Goal: Information Seeking & Learning: Check status

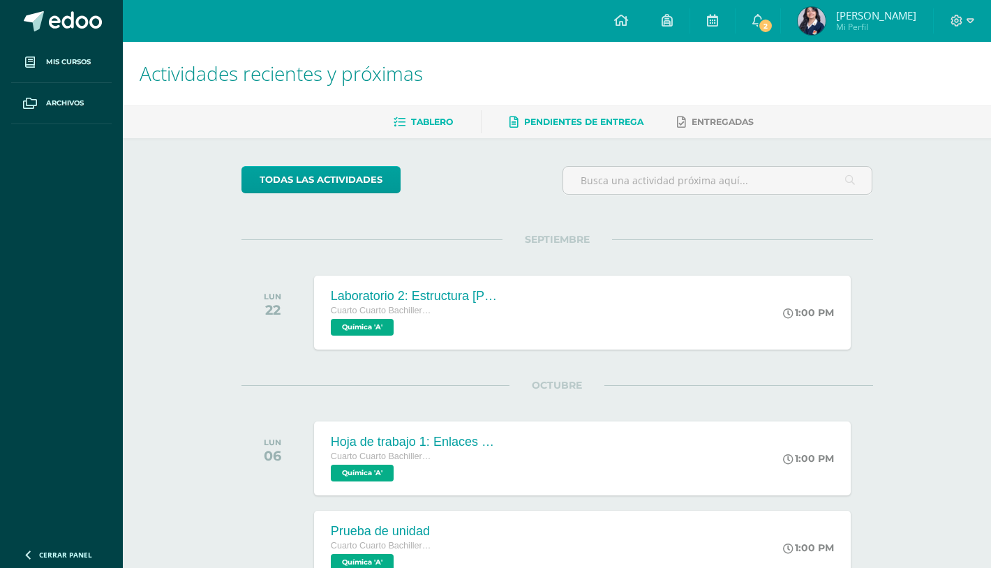
click at [607, 122] on span "Pendientes de entrega" at bounding box center [583, 122] width 119 height 10
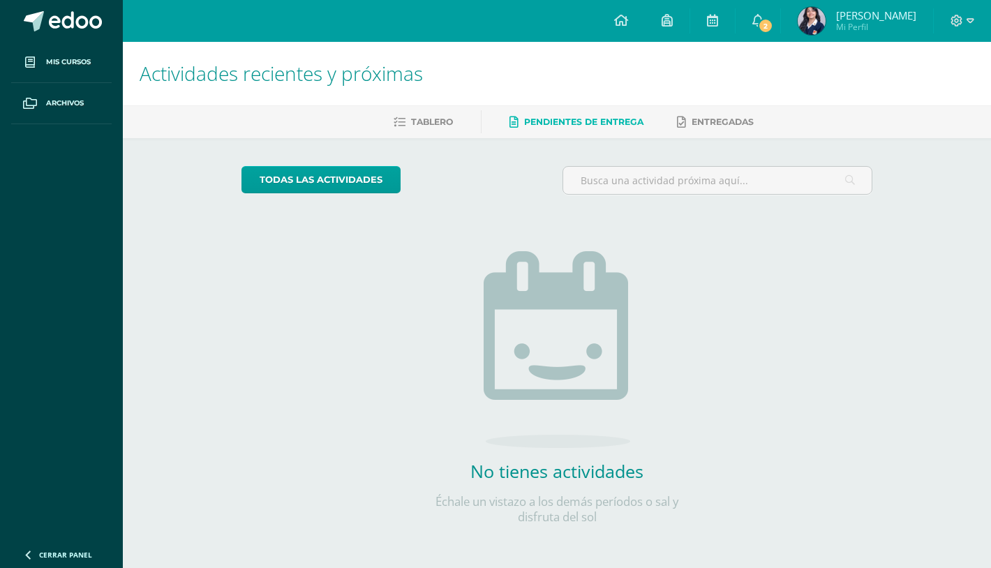
drag, startPoint x: 764, startPoint y: 28, endPoint x: 736, endPoint y: 105, distance: 81.7
click at [764, 29] on span "2" at bounding box center [765, 25] width 15 height 15
click at [503, 65] on h1 "Actividades recientes y próximas" at bounding box center [557, 74] width 835 height 64
click at [874, 20] on span "[PERSON_NAME]" at bounding box center [876, 15] width 80 height 14
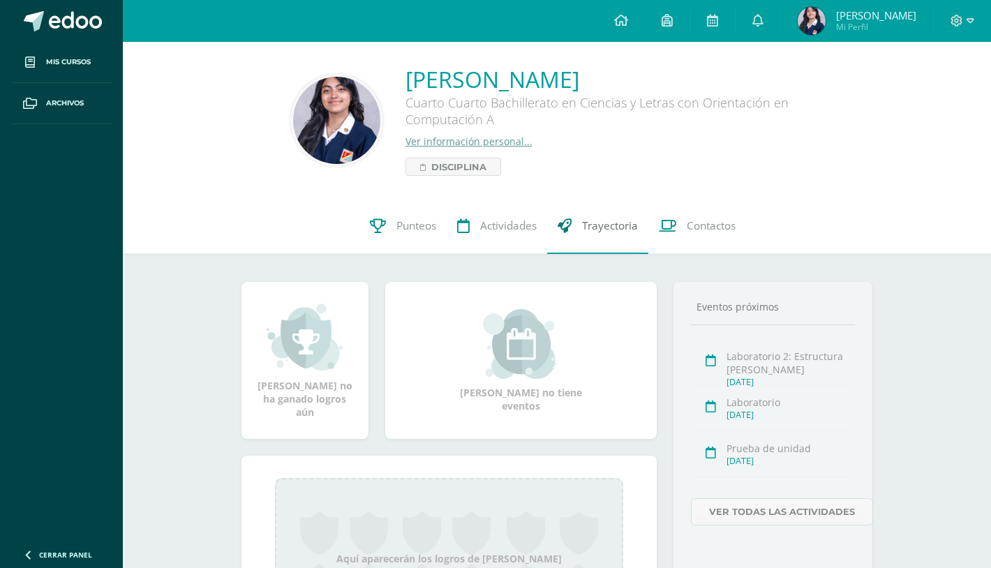
drag, startPoint x: 423, startPoint y: 227, endPoint x: 598, endPoint y: 233, distance: 174.6
click at [422, 227] on span "Punteos" at bounding box center [417, 226] width 40 height 15
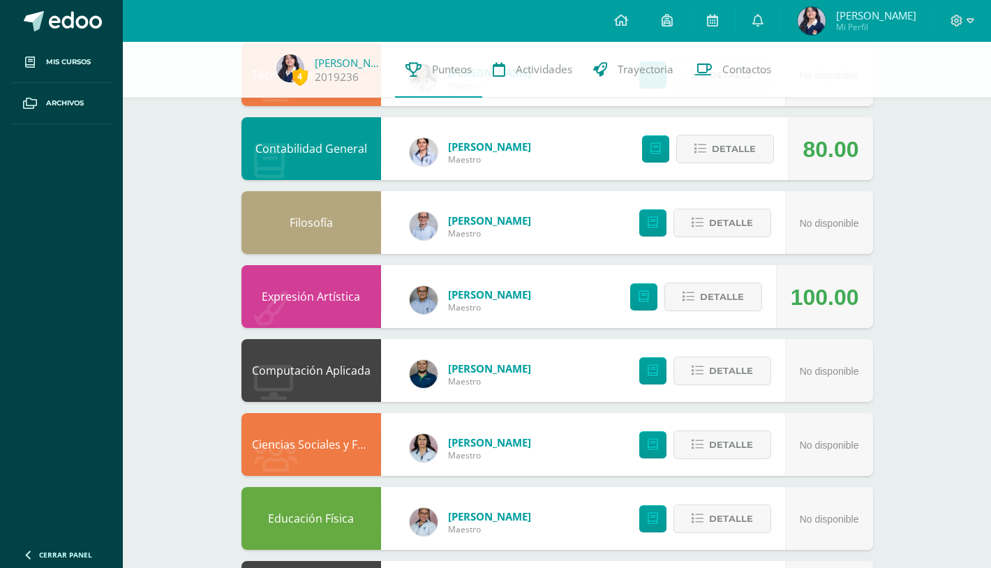
scroll to position [698, 0]
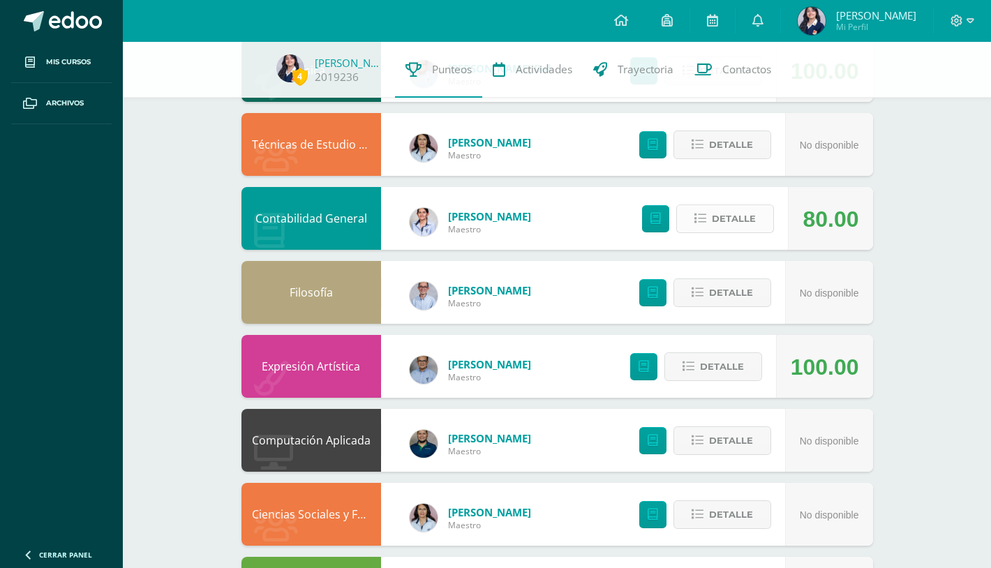
click at [730, 224] on span "Detalle" at bounding box center [734, 219] width 44 height 26
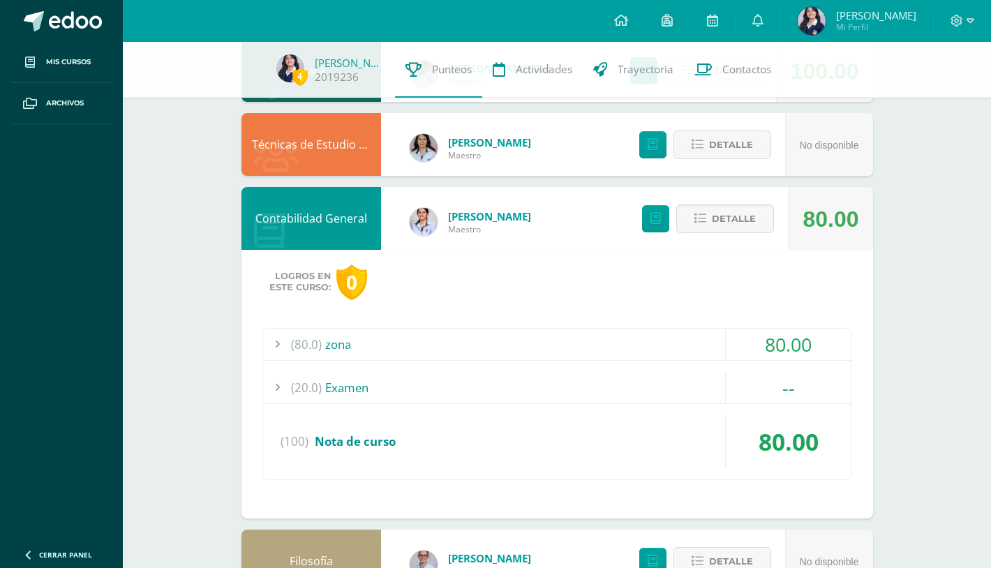
click at [275, 345] on div at bounding box center [277, 344] width 28 height 31
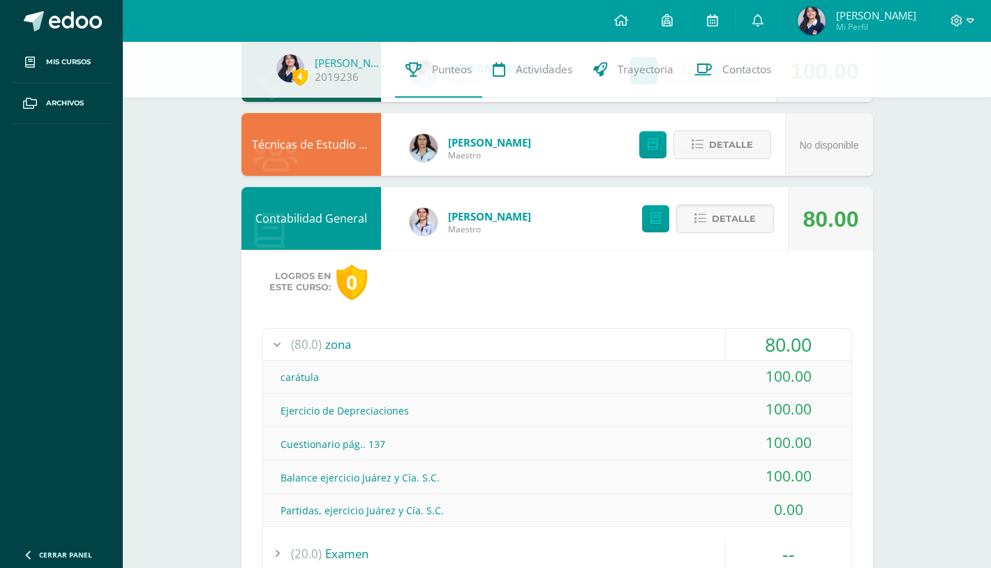
click at [276, 345] on div at bounding box center [277, 344] width 28 height 31
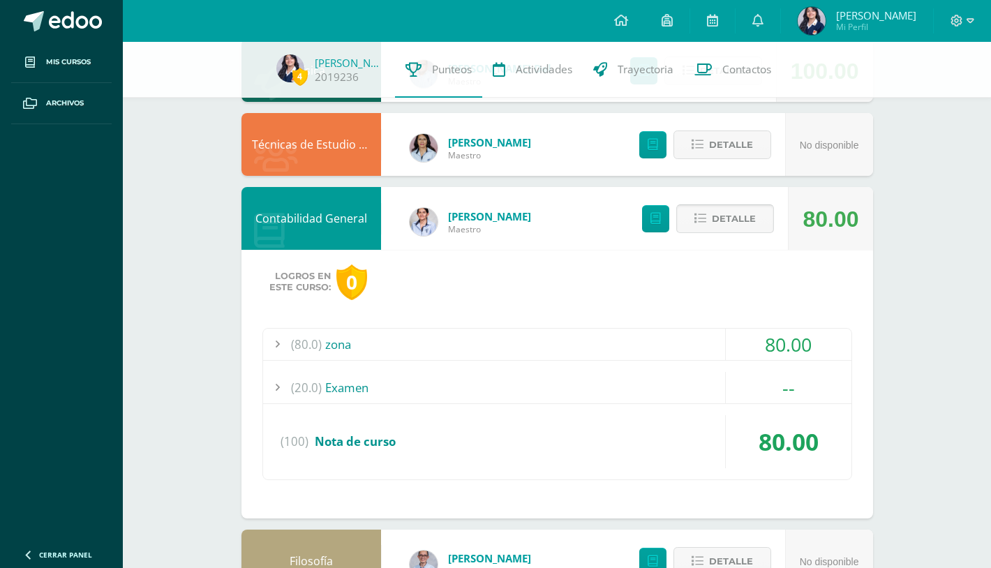
click at [739, 226] on span "Detalle" at bounding box center [734, 219] width 44 height 26
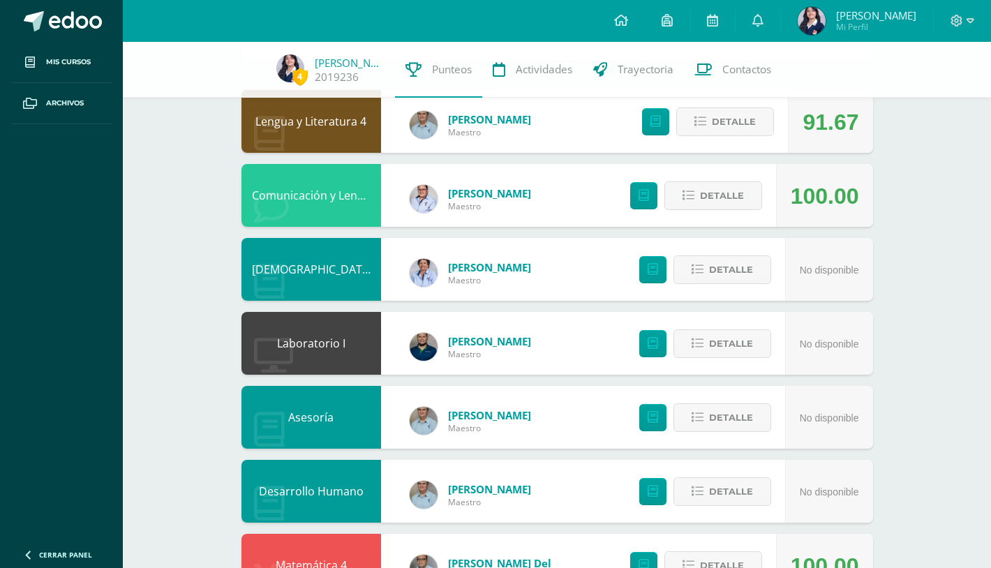
scroll to position [0, 0]
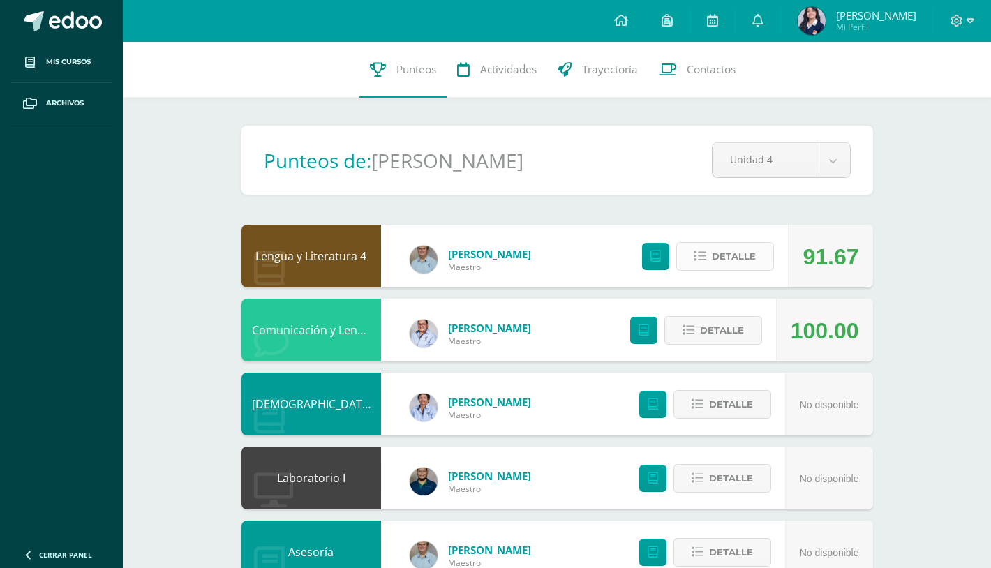
click at [711, 253] on button "Detalle" at bounding box center [726, 256] width 98 height 29
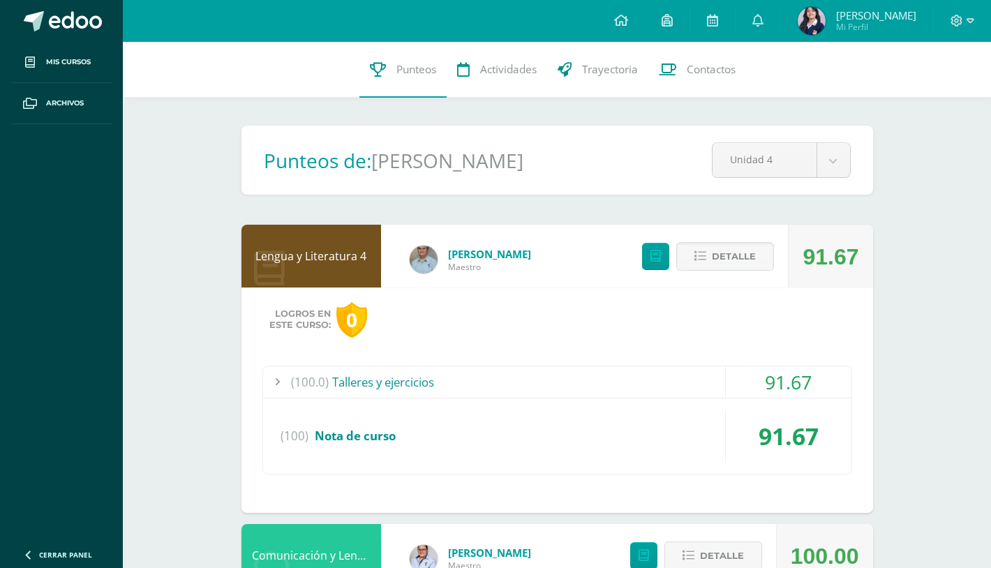
click at [276, 380] on div at bounding box center [277, 382] width 28 height 31
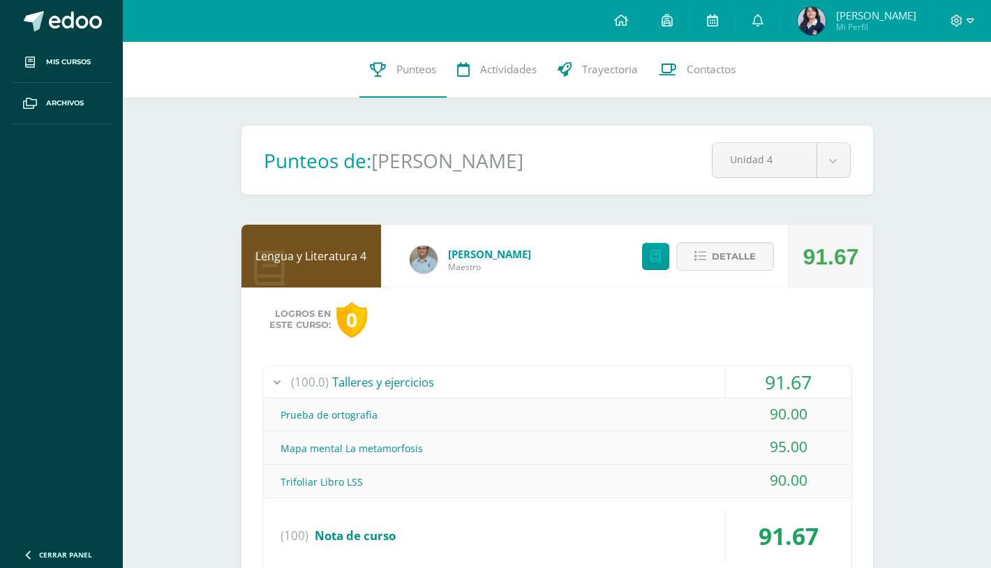
click at [279, 383] on div at bounding box center [277, 382] width 28 height 31
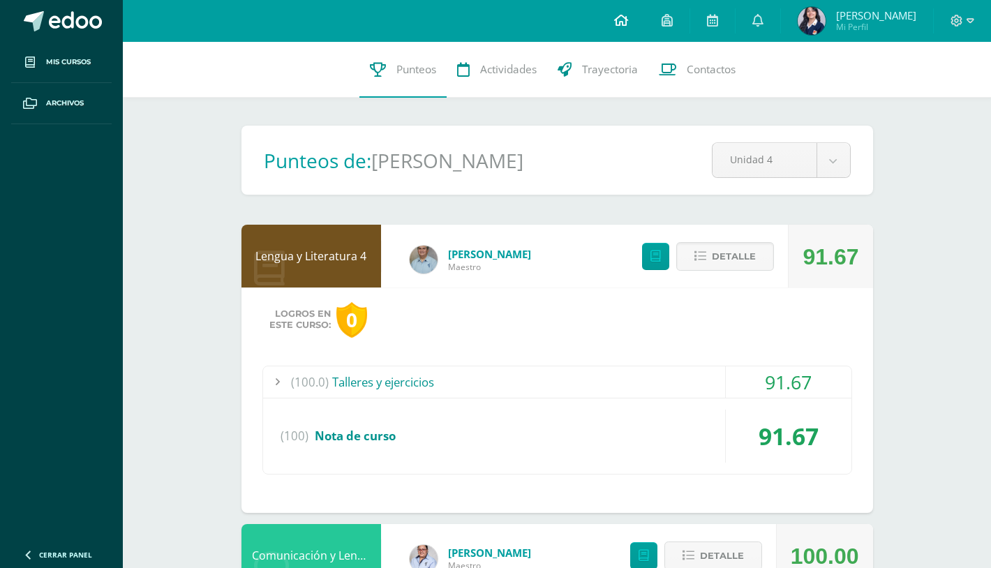
click at [628, 22] on icon at bounding box center [621, 20] width 14 height 13
